Goal: Transaction & Acquisition: Purchase product/service

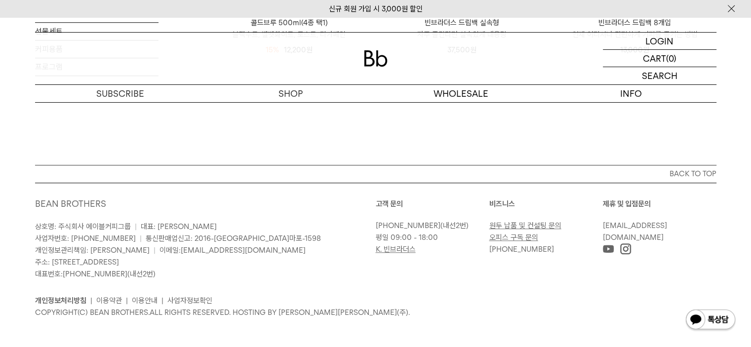
scroll to position [791, 0]
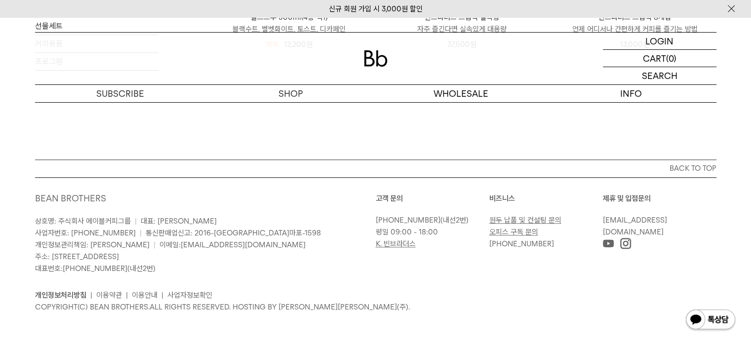
click at [545, 240] on p "[PHONE_NUMBER]" at bounding box center [543, 244] width 109 height 12
drag, startPoint x: 545, startPoint y: 242, endPoint x: 492, endPoint y: 249, distance: 53.2
click at [492, 249] on p "[PHONE_NUMBER]" at bounding box center [543, 244] width 109 height 12
click at [392, 238] on div "02-6204-7888 (내선2번) 평일 09:00 - 18:00 K. 빈브라더스" at bounding box center [432, 232] width 113 height 36
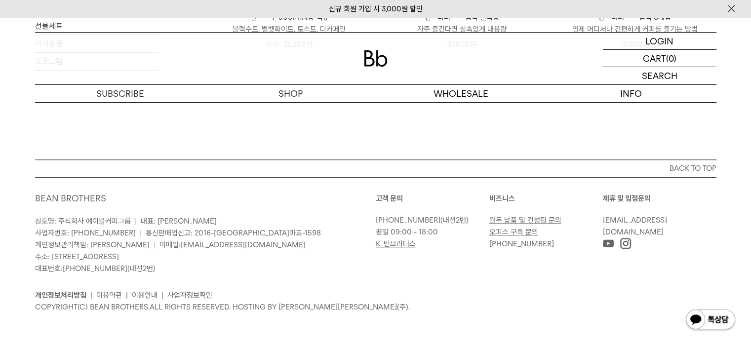
click at [395, 243] on link "K. 빈브라더스" at bounding box center [396, 243] width 40 height 9
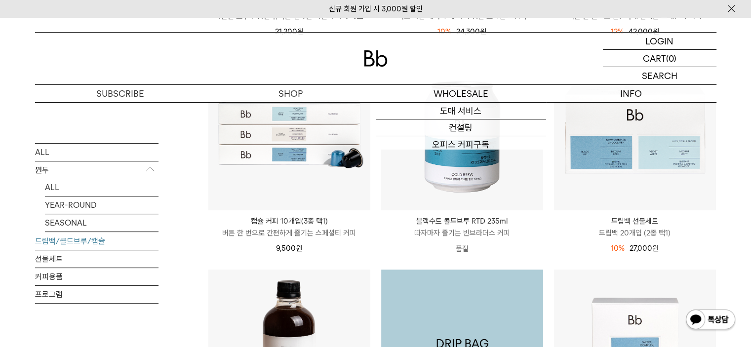
scroll to position [298, 0]
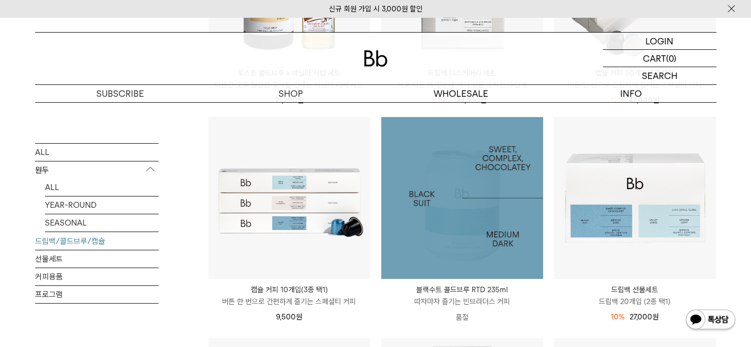
click at [0, 0] on img at bounding box center [0, 0] width 0 height 0
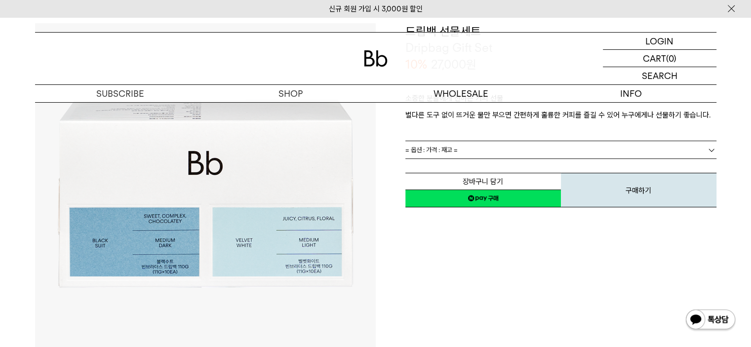
drag, startPoint x: 624, startPoint y: 196, endPoint x: 466, endPoint y: 39, distance: 222.6
click at [624, 196] on button "구매하기" at bounding box center [638, 190] width 155 height 35
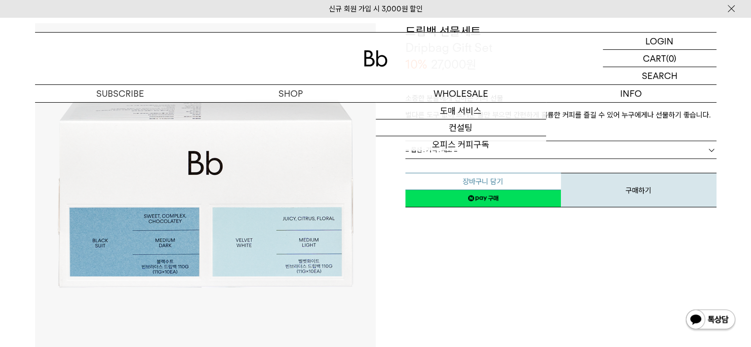
scroll to position [49, 0]
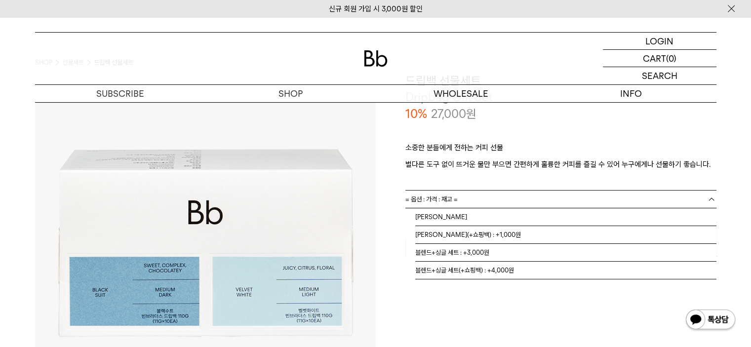
click at [492, 199] on link "= 옵션 : 가격 : 재고 =" at bounding box center [560, 198] width 311 height 17
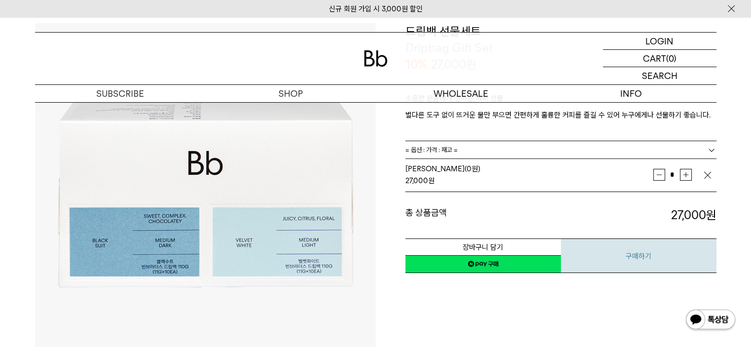
scroll to position [148, 0]
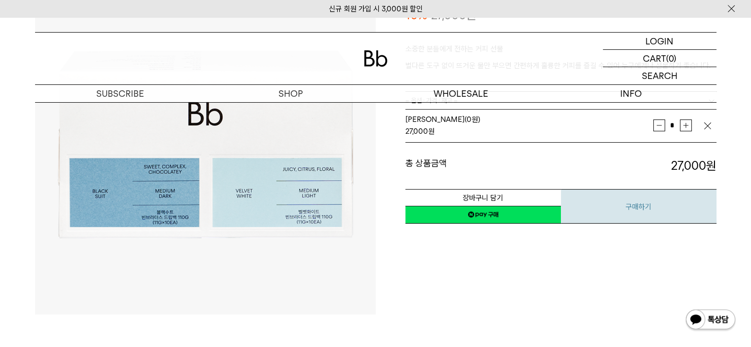
click at [637, 193] on button "구매하기" at bounding box center [638, 206] width 155 height 35
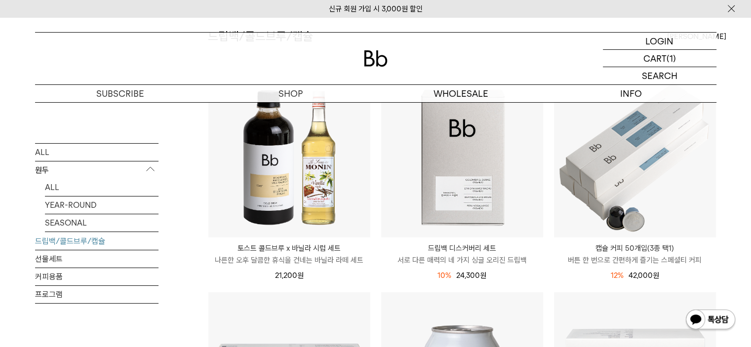
scroll to position [99, 0]
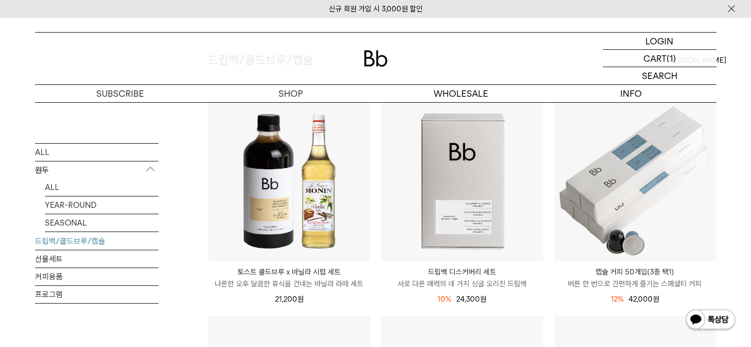
click at [0, 0] on img at bounding box center [0, 0] width 0 height 0
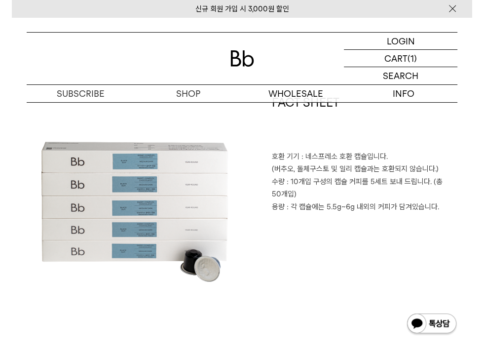
scroll to position [353, 0]
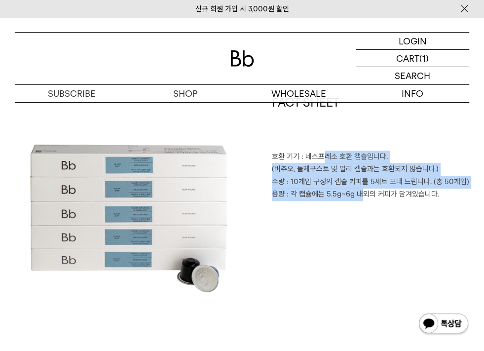
drag, startPoint x: 322, startPoint y: 156, endPoint x: 362, endPoint y: 227, distance: 81.3
click at [362, 227] on div "FACT SHEET 호환 기기 : 네스프레소 호환 캡슐입니다. (버추오, 돌체구스토 및 일리 캡슐과는 호환되지 않습니다.) 수량 : 10개입 …" at bounding box center [355, 207] width 227 height 227
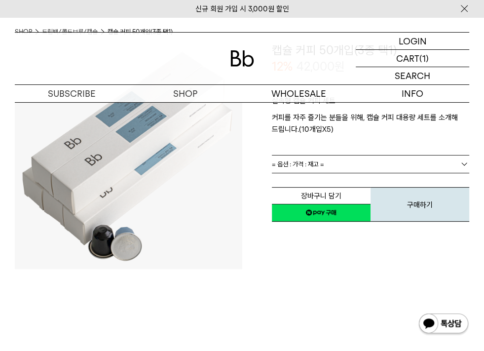
scroll to position [8, 0]
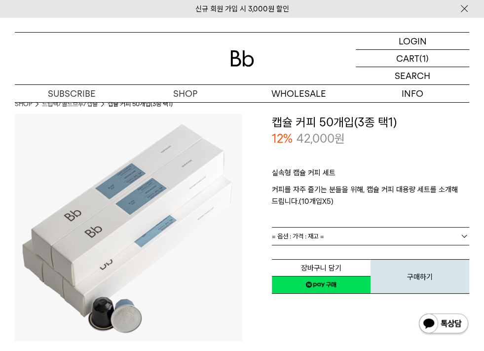
click at [367, 240] on link "= 옵션 : 가격 : 재고 =" at bounding box center [371, 235] width 198 height 17
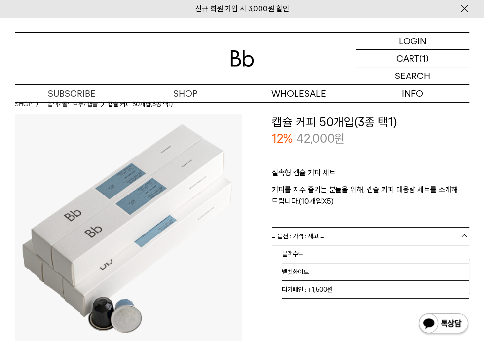
click at [367, 240] on link "= 옵션 : 가격 : 재고 =" at bounding box center [371, 235] width 198 height 17
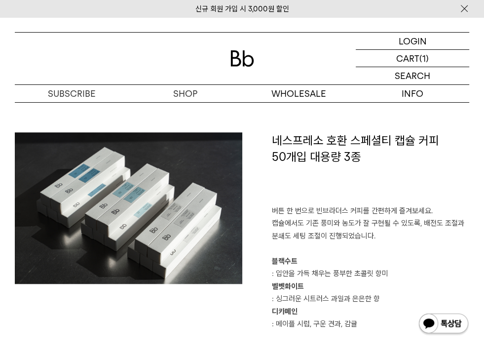
scroll to position [691, 0]
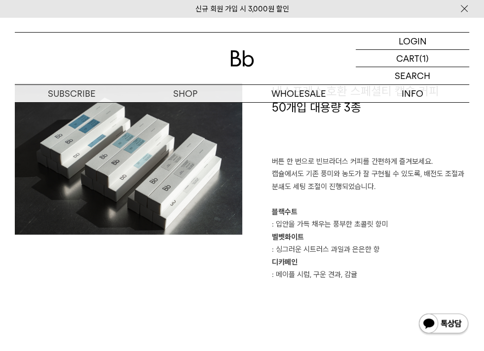
drag, startPoint x: 286, startPoint y: 214, endPoint x: 238, endPoint y: 190, distance: 53.4
click at [286, 214] on b "블랙수트" at bounding box center [285, 211] width 26 height 9
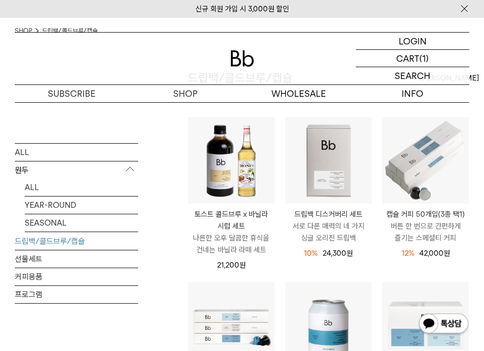
scroll to position [130, 0]
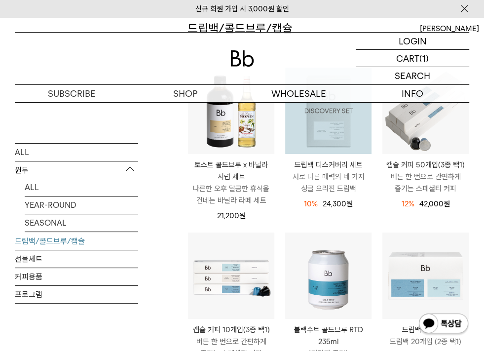
click at [336, 124] on img at bounding box center [328, 111] width 86 height 86
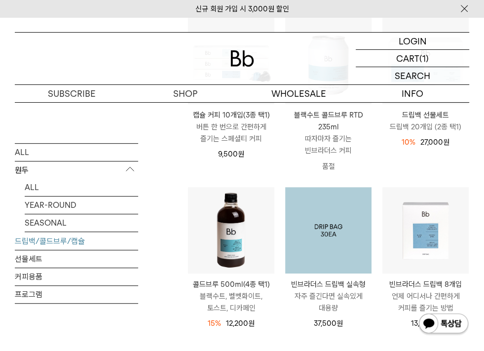
scroll to position [409, 0]
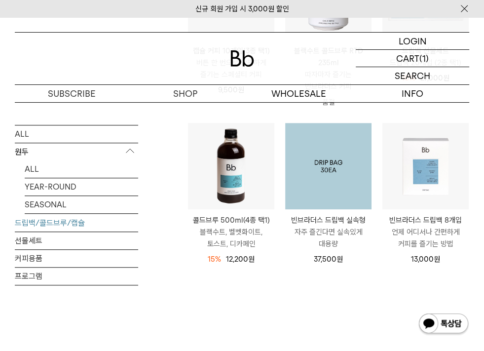
click at [331, 174] on img at bounding box center [328, 166] width 86 height 86
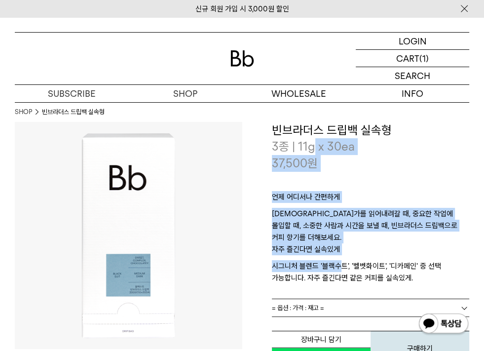
drag, startPoint x: 313, startPoint y: 142, endPoint x: 339, endPoint y: 264, distance: 125.7
click at [339, 264] on div "**********" at bounding box center [371, 244] width 198 height 245
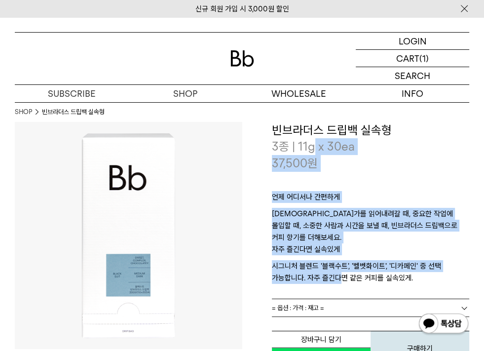
click at [339, 264] on p "시그니처 블렌드 '블랙수트', '벨벳화이트', '디카페인' 중 선택 가능합니다. 자주 즐긴다면 같은 커피를 실속있게." at bounding box center [371, 272] width 198 height 24
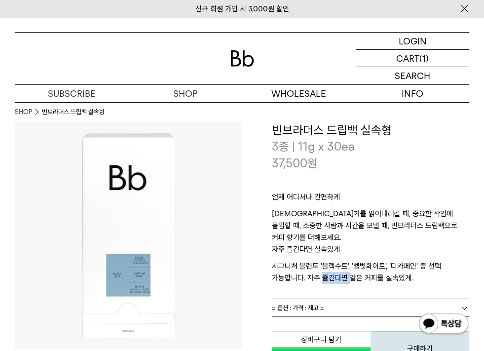
click at [339, 264] on p "시그니처 블렌드 '블랙수트', '벨벳화이트', '디카페인' 중 선택 가능합니다. 자주 즐긴다면 같은 커피를 실속있게." at bounding box center [371, 272] width 198 height 24
click at [292, 226] on p "무언가를 읽어내려갈 때, 중요한 작업에 몰입할 때, 소중한 사람과 시간을 보낼 때, 빈브라더스 드립백으로 커피 향기를 더해보세요." at bounding box center [371, 226] width 198 height 36
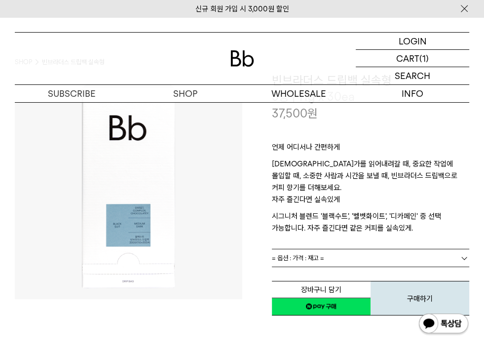
scroll to position [49, 0]
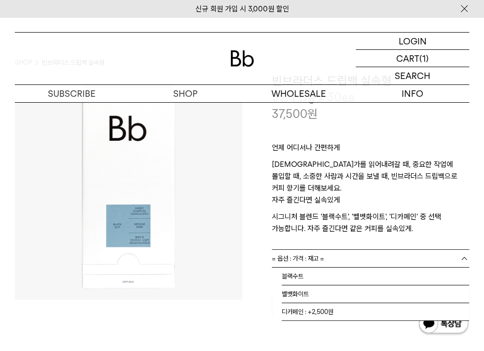
click at [326, 252] on link "= 옵션 : 가격 : 재고 =" at bounding box center [371, 258] width 198 height 17
click at [326, 250] on link "= 옵션 : 가격 : 재고 =" at bounding box center [371, 258] width 198 height 17
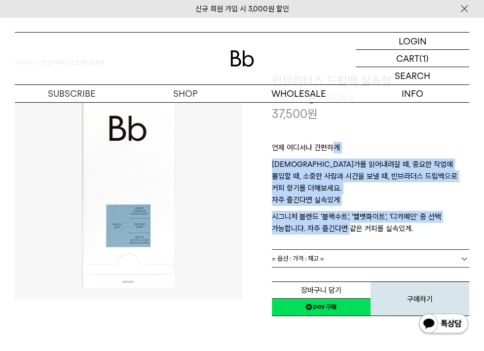
drag, startPoint x: 334, startPoint y: 155, endPoint x: 349, endPoint y: 213, distance: 60.3
click at [349, 213] on div "언제 어디서나 간편하게 무언가를 읽어내려갈 때, 중요한 작업에 몰입할 때, 소중한 사람과 시간을 보낼 때, 빈브라더스 드립백으로 커피 향기를 …" at bounding box center [371, 185] width 198 height 127
click at [349, 213] on p "시그니처 블렌드 '블랙수트', '벨벳화이트', '디카페인' 중 선택 가능합니다. 자주 즐긴다면 같은 커피를 실속있게." at bounding box center [371, 223] width 198 height 24
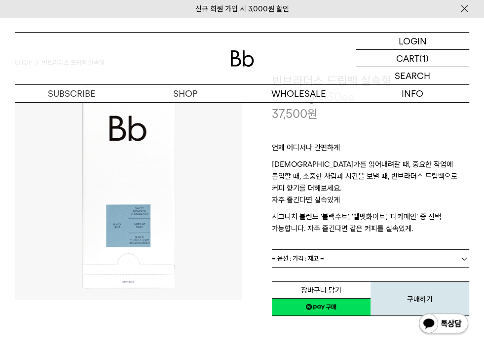
click at [345, 250] on link "= 옵션 : 가격 : 재고 =" at bounding box center [371, 258] width 198 height 17
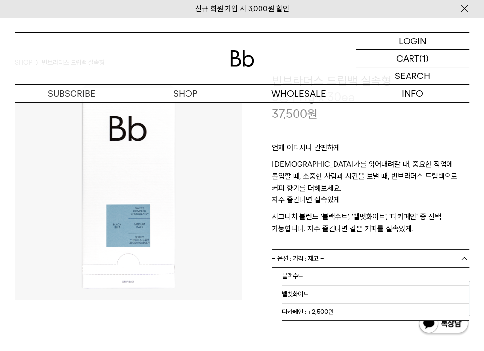
click at [325, 194] on p "자주 즐긴다면 실속있게" at bounding box center [371, 202] width 198 height 17
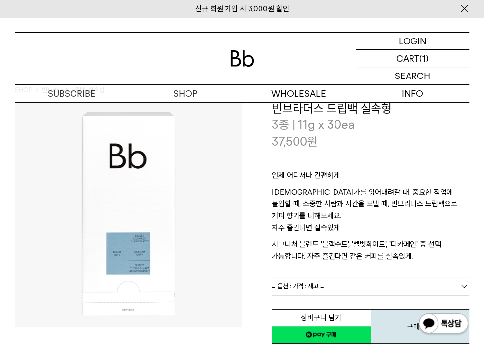
scroll to position [0, 0]
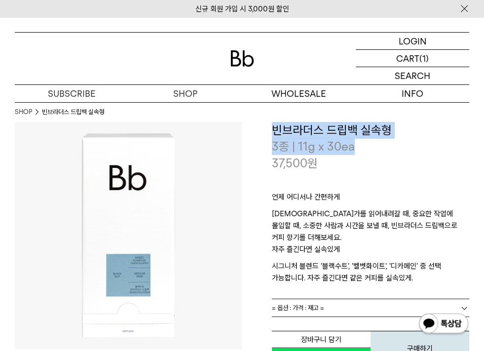
drag, startPoint x: 275, startPoint y: 130, endPoint x: 409, endPoint y: 140, distance: 134.6
click at [409, 140] on div "**********" at bounding box center [371, 147] width 198 height 50
click at [396, 126] on h3 "빈브라더스 드립백 실속형" at bounding box center [371, 130] width 198 height 17
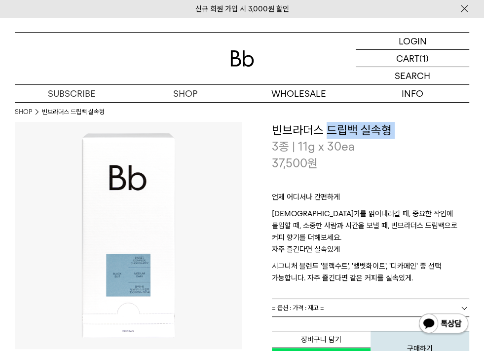
drag, startPoint x: 393, startPoint y: 126, endPoint x: 336, endPoint y: 128, distance: 57.3
click at [336, 128] on h3 "빈브라더스 드립백 실속형" at bounding box center [371, 130] width 198 height 17
click at [297, 299] on span "= 옵션 : 가격 : 재고 =" at bounding box center [298, 307] width 52 height 17
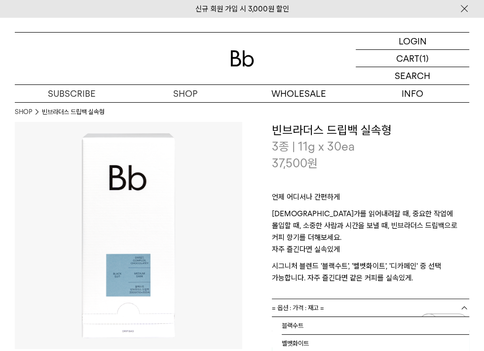
click at [298, 299] on span "= 옵션 : 가격 : 재고 =" at bounding box center [298, 307] width 52 height 17
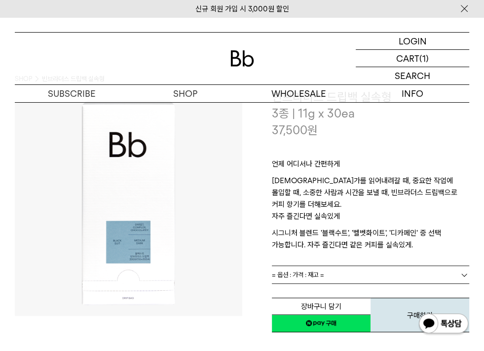
scroll to position [99, 0]
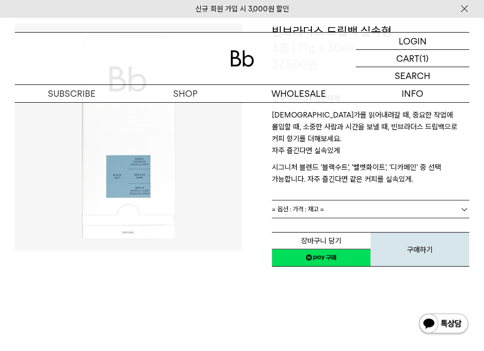
click at [315, 171] on p "시그니처 블렌드 '블랙수트', '벨벳화이트', '디카페인' 중 선택 가능합니다. 자주 즐긴다면 같은 커피를 실속있게." at bounding box center [371, 173] width 198 height 24
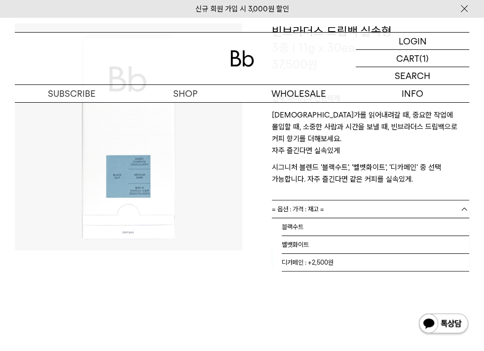
click at [326, 200] on link "= 옵션 : 가격 : 재고 =" at bounding box center [371, 208] width 198 height 17
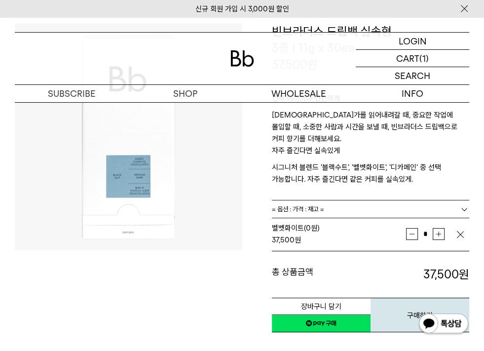
click at [328, 238] on td "벨벳화이트 (0원) 37,500 원" at bounding box center [339, 234] width 135 height 34
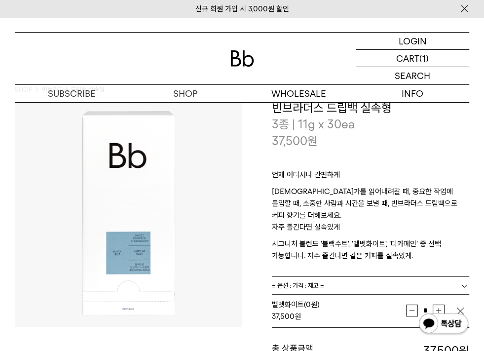
scroll to position [0, 0]
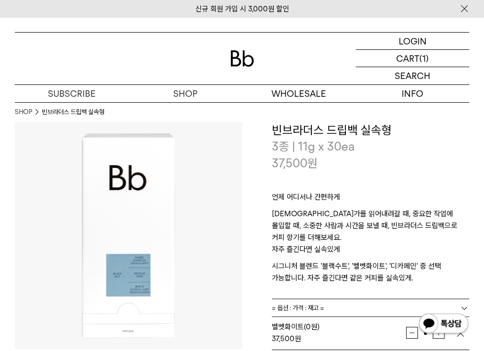
drag, startPoint x: 325, startPoint y: 171, endPoint x: 68, endPoint y: 25, distance: 295.2
click at [325, 171] on div "언제 어디서나 간편하게 무언가를 읽어내려갈 때, 중요한 작업에 몰입할 때, 소중한 사람과 시간을 보낼 때, 빈브라더스 드립백으로 커피 향기를 …" at bounding box center [371, 234] width 198 height 127
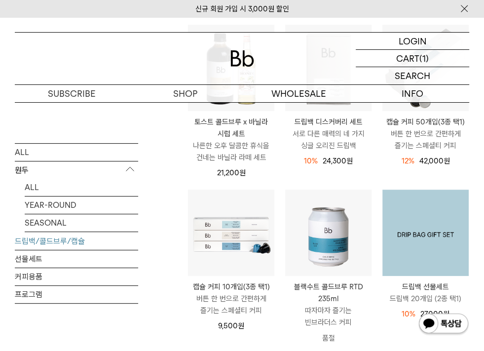
scroll to position [113, 0]
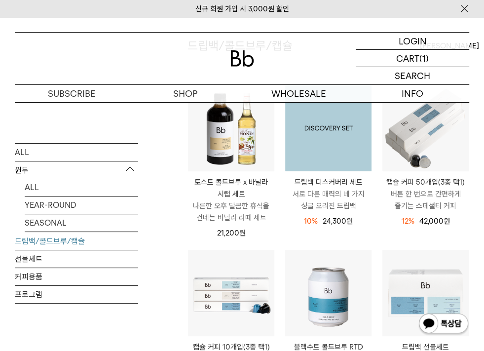
click at [353, 150] on img at bounding box center [328, 128] width 86 height 86
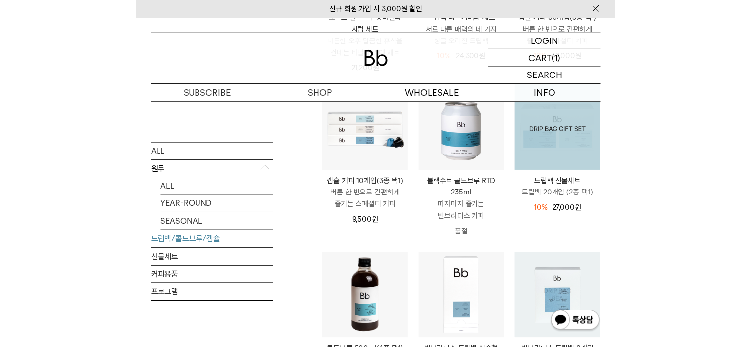
scroll to position [197, 0]
